Goal: Complete application form

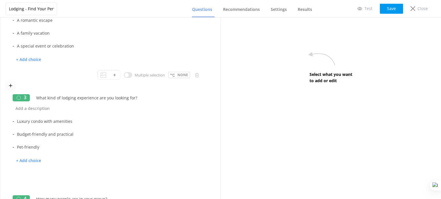
scroll to position [143, 0]
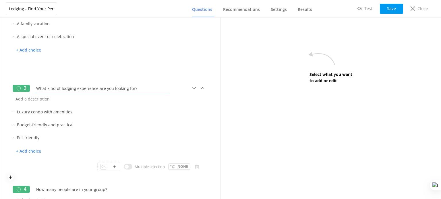
click at [78, 88] on input "What kind of lodging experience are you looking for?" at bounding box center [101, 88] width 137 height 13
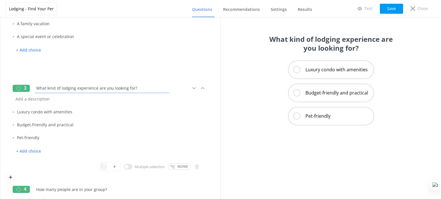
click at [78, 88] on input "What kind of lodging experience are you looking for?" at bounding box center [101, 88] width 137 height 13
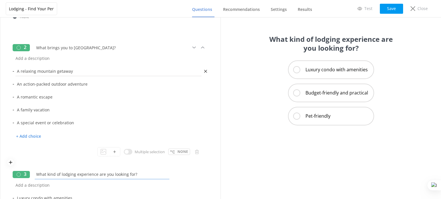
scroll to position [57, 0]
click at [91, 47] on input "What brings you to [GEOGRAPHIC_DATA]?" at bounding box center [101, 47] width 137 height 13
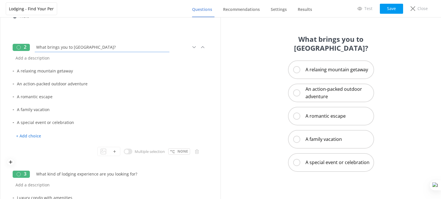
click at [91, 47] on input "What brings you to [GEOGRAPHIC_DATA]?" at bounding box center [101, 47] width 137 height 13
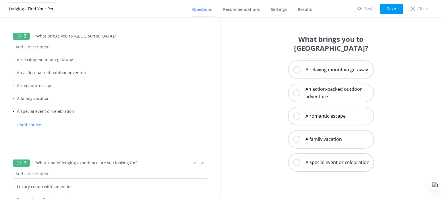
scroll to position [86, 0]
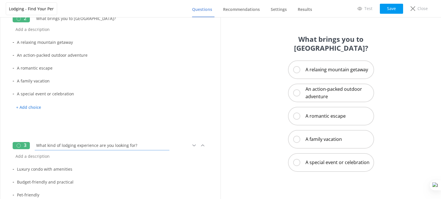
click at [92, 146] on input "What kind of lodging experience are you looking for?" at bounding box center [101, 145] width 137 height 13
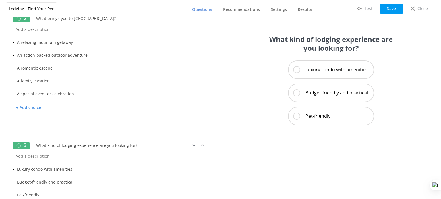
click at [92, 146] on input "What kind of lodging experience are you looking for?" at bounding box center [101, 145] width 137 height 13
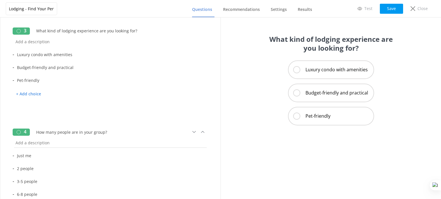
scroll to position [230, 0]
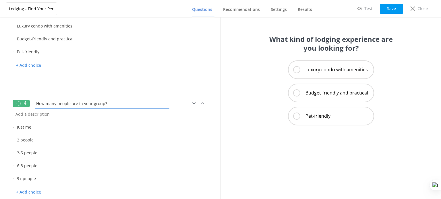
click at [91, 105] on input "How many people are in your group?" at bounding box center [101, 103] width 137 height 13
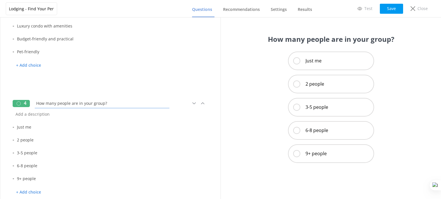
click at [91, 105] on input "How many people are in your group?" at bounding box center [101, 103] width 137 height 13
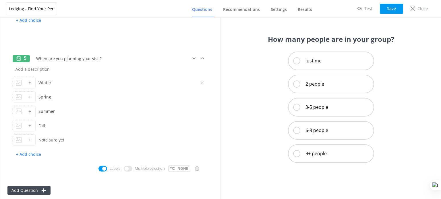
scroll to position [409, 0]
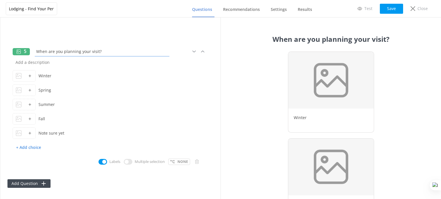
drag, startPoint x: 101, startPoint y: 52, endPoint x: 38, endPoint y: 51, distance: 63.4
click at [38, 51] on input "When are you planning your visit?" at bounding box center [101, 51] width 137 height 13
